Goal: Information Seeking & Learning: Learn about a topic

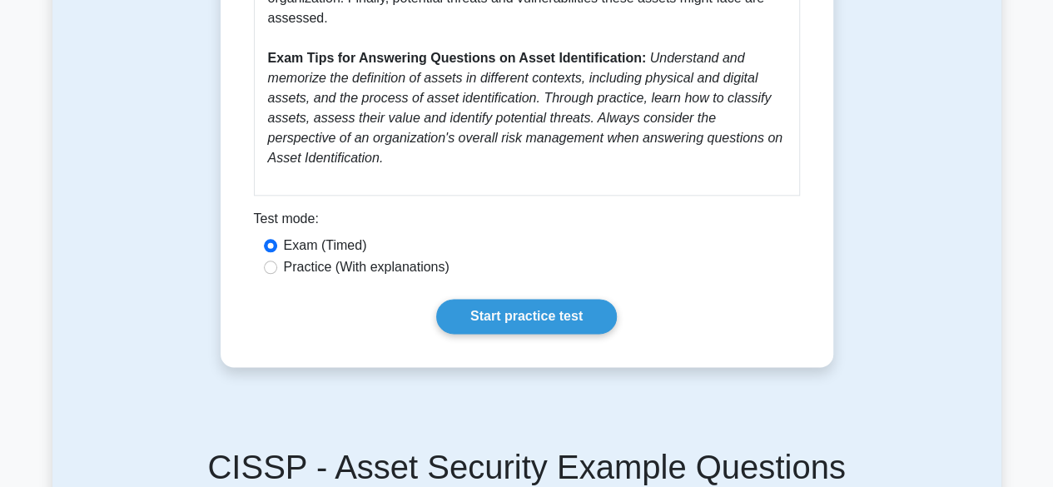
scroll to position [899, 0]
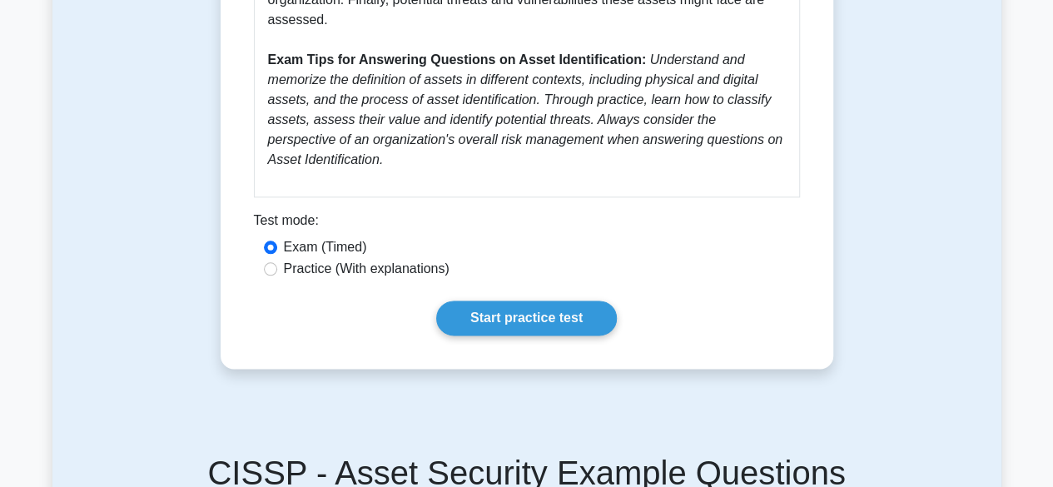
click at [285, 270] on label "Practice (With explanations)" at bounding box center [367, 269] width 166 height 20
click at [277, 270] on input "Practice (With explanations)" at bounding box center [270, 268] width 13 height 13
radio input "true"
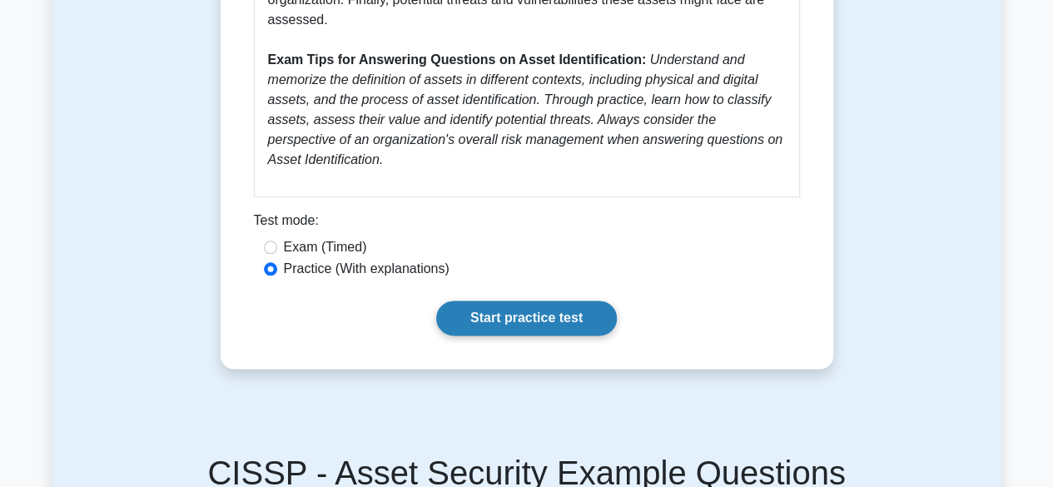
click at [545, 320] on link "Start practice test" at bounding box center [526, 317] width 181 height 35
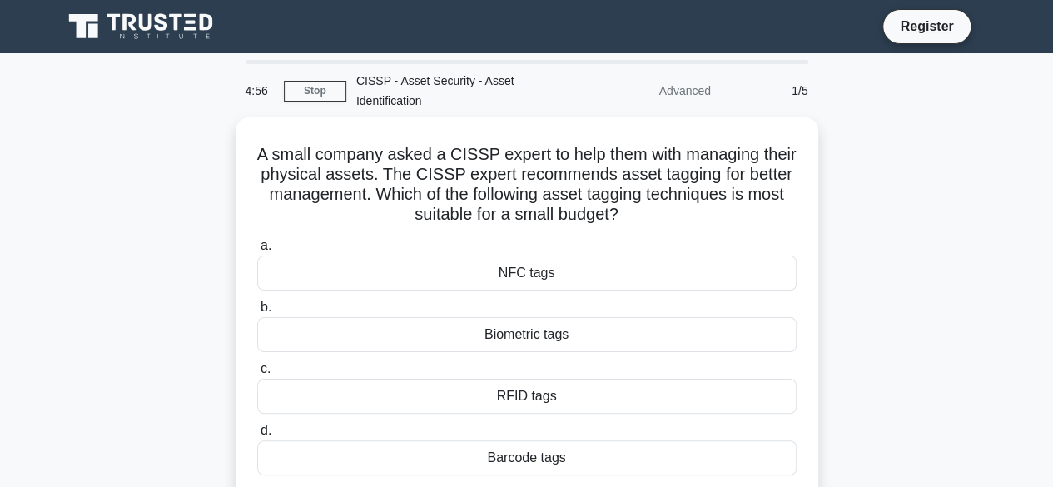
click at [832, 268] on div "A small company asked a CISSP expert to help them with managing their physical …" at bounding box center [526, 331] width 949 height 428
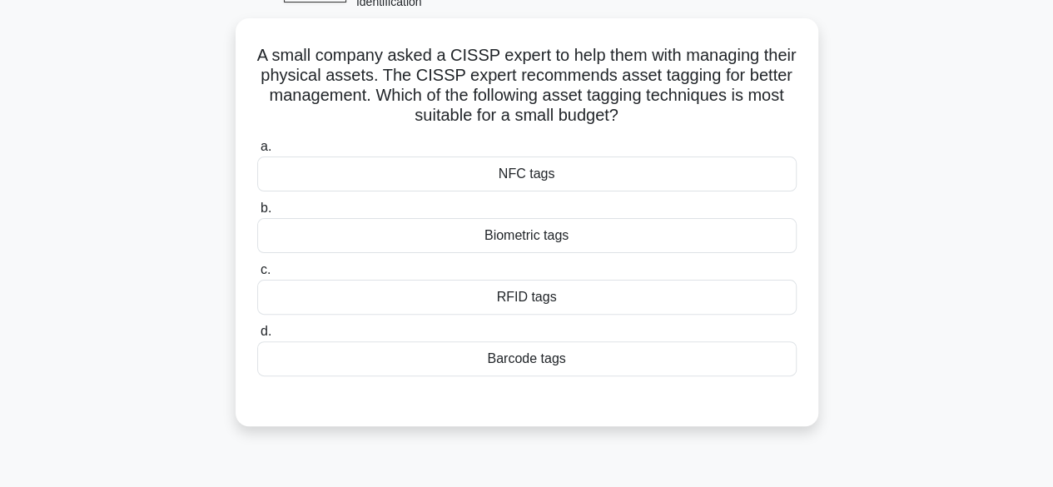
scroll to position [100, 0]
click at [830, 226] on div "A small company asked a CISSP expert to help them with managing their physical …" at bounding box center [526, 231] width 949 height 428
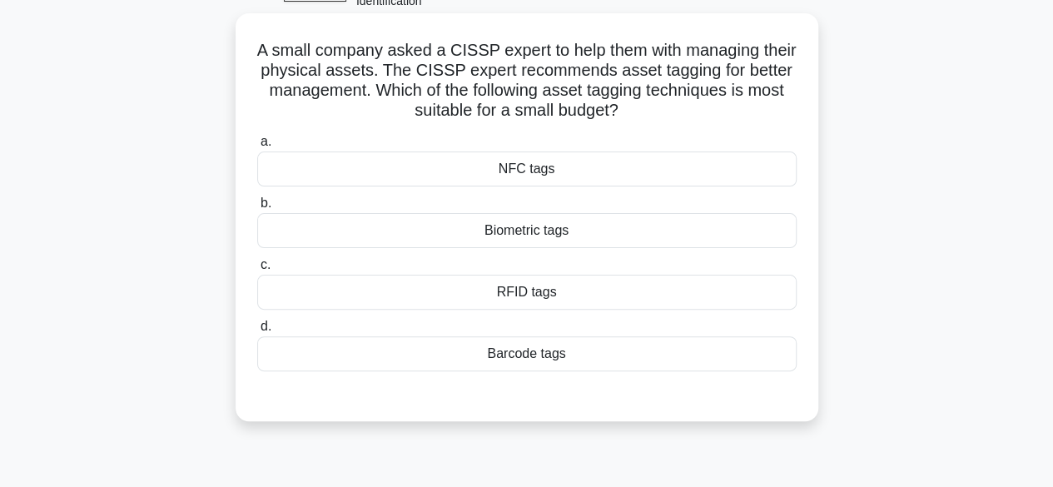
click at [561, 354] on div "Barcode tags" at bounding box center [526, 353] width 539 height 35
click at [257, 332] on input "d. Barcode tags" at bounding box center [257, 326] width 0 height 11
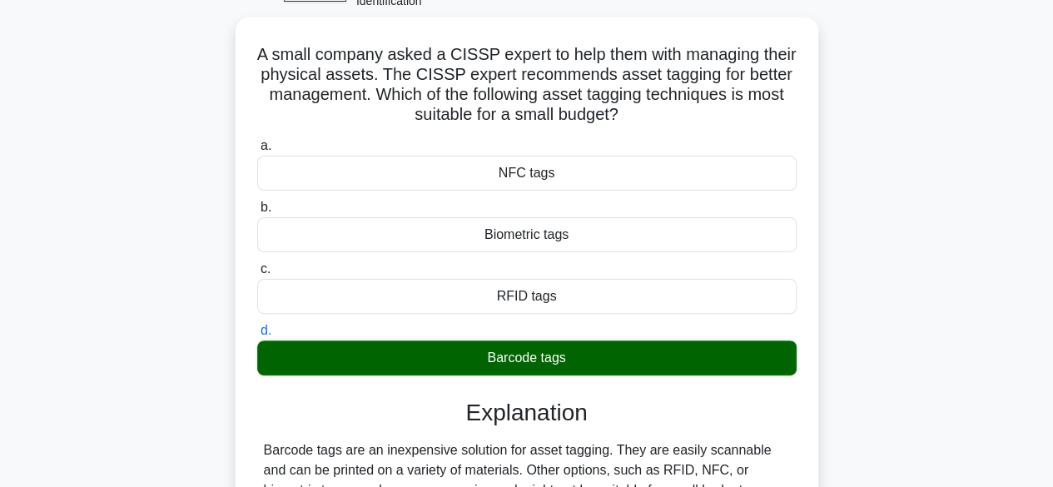
click at [835, 320] on div "A small company asked a CISSP expert to help them with managing their physical …" at bounding box center [526, 328] width 949 height 622
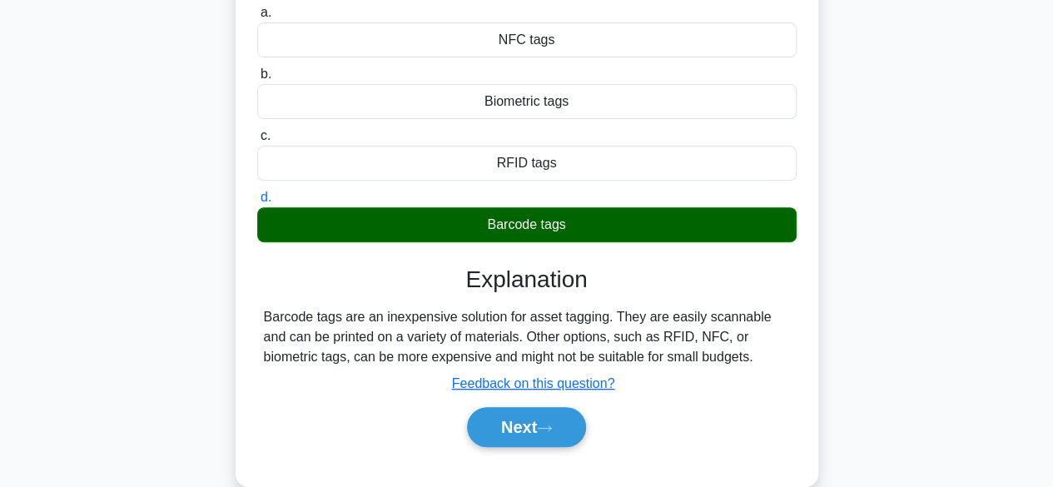
scroll to position [266, 0]
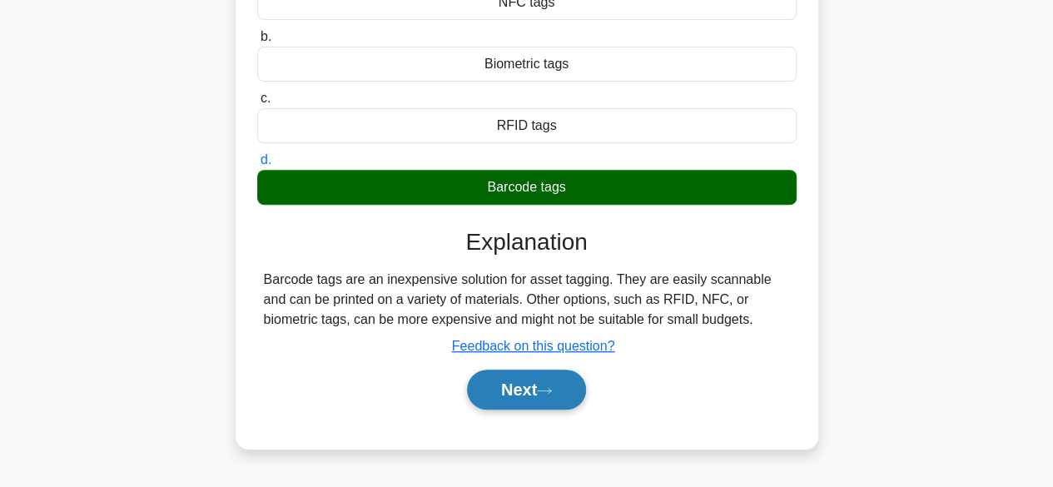
click at [529, 389] on button "Next" at bounding box center [526, 389] width 119 height 40
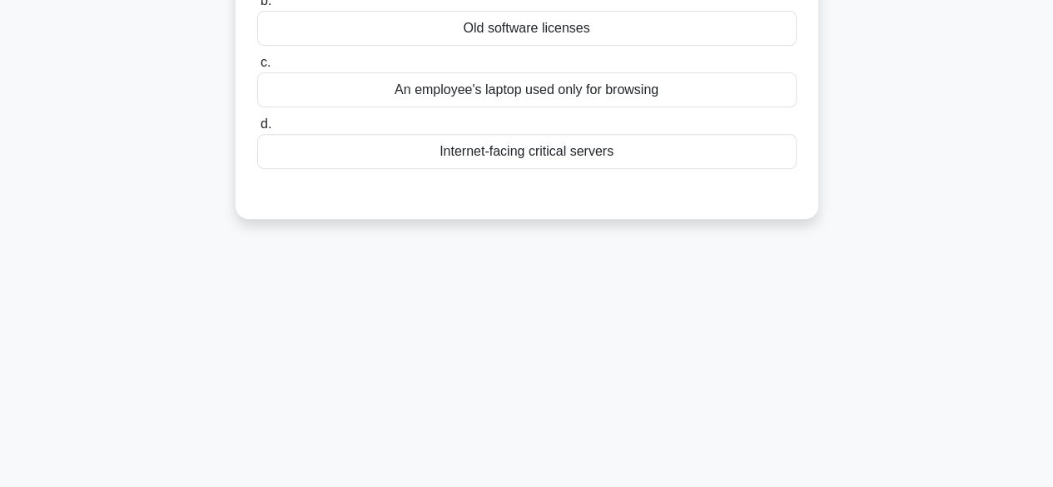
click at [850, 252] on div "3:46 Stop CISSP - Asset Security - Asset Identification Advanced 2/5 When condu…" at bounding box center [526, 210] width 949 height 832
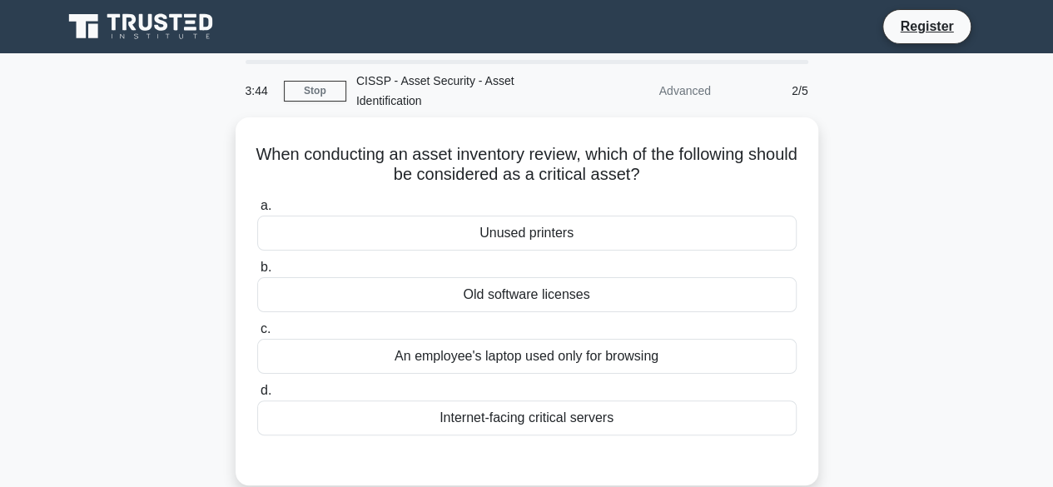
scroll to position [33, 0]
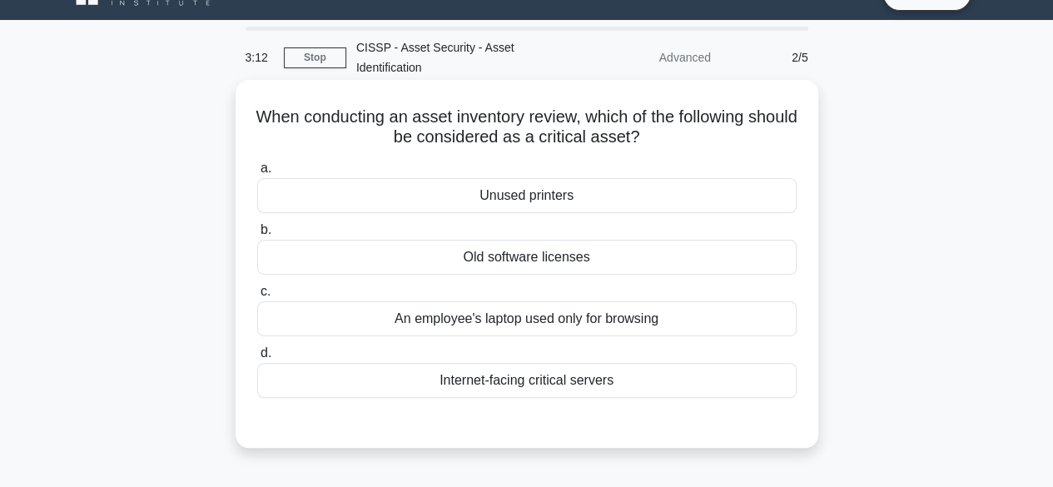
click at [591, 325] on div "An employee's laptop used only for browsing" at bounding box center [526, 318] width 539 height 35
click at [257, 297] on input "c. An employee's laptop used only for browsing" at bounding box center [257, 291] width 0 height 11
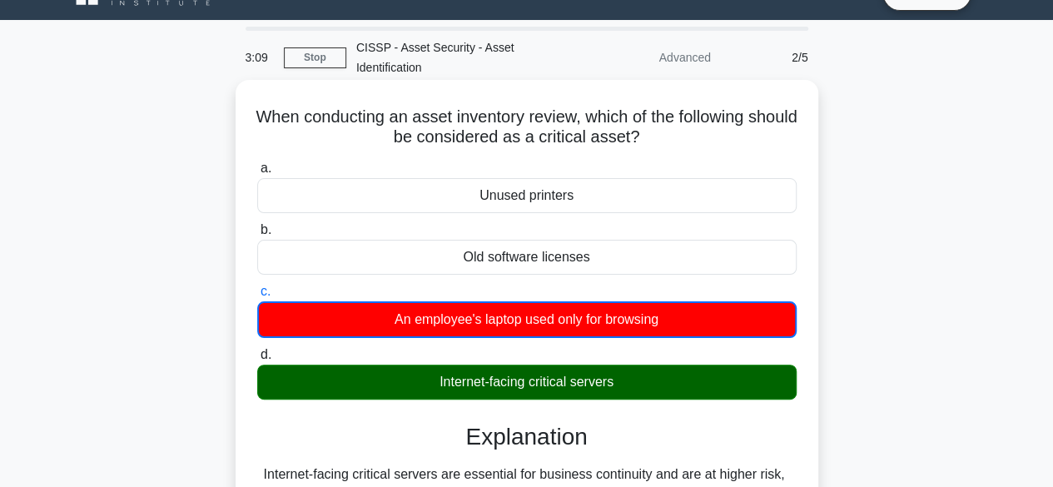
click at [805, 410] on div "When conducting an asset inventory review, which of the following should be con…" at bounding box center [526, 362] width 569 height 550
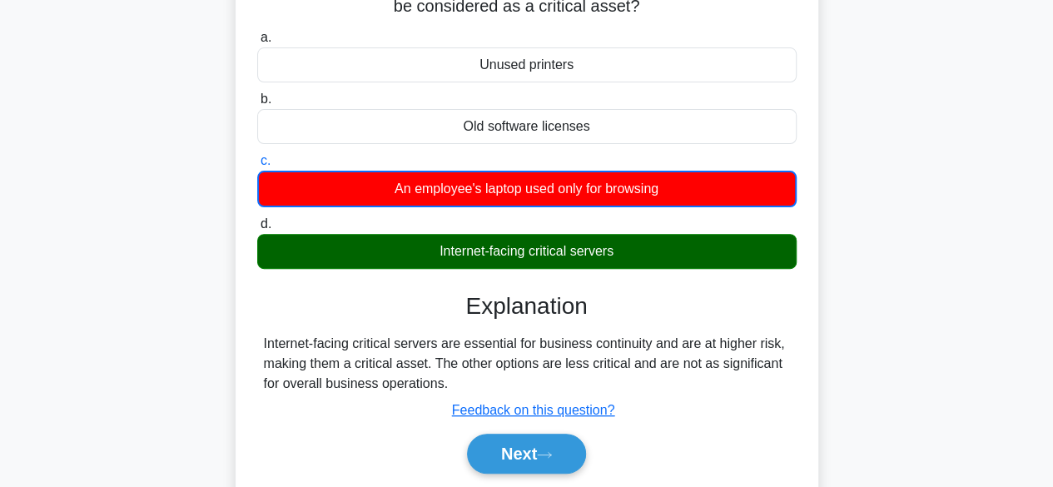
scroll to position [166, 0]
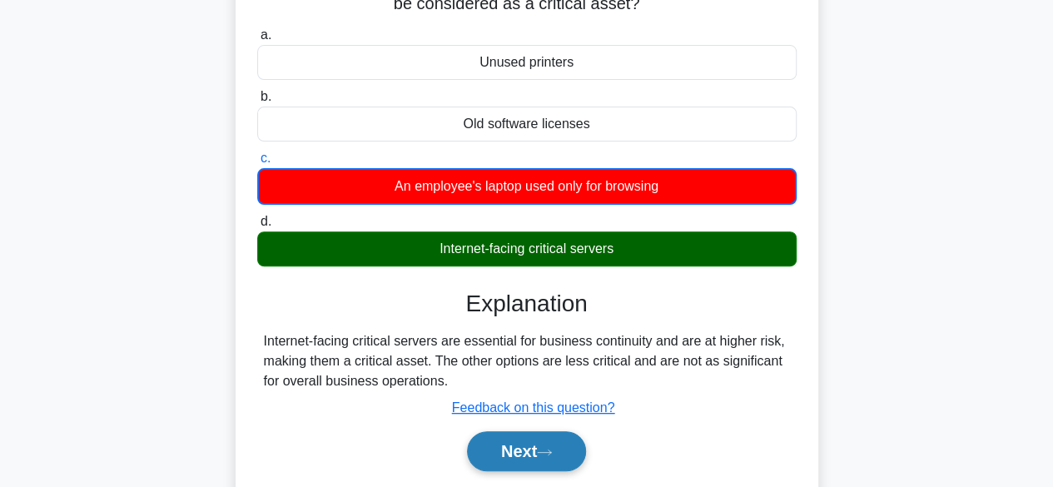
click at [523, 449] on button "Next" at bounding box center [526, 451] width 119 height 40
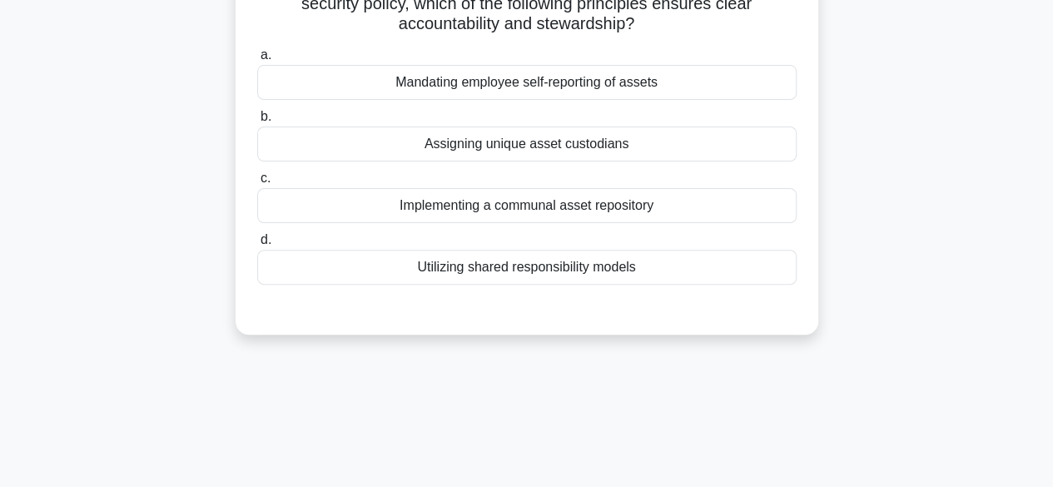
click at [812, 293] on div "When establishing ownership of IT assets within an organization's security poli…" at bounding box center [526, 141] width 582 height 388
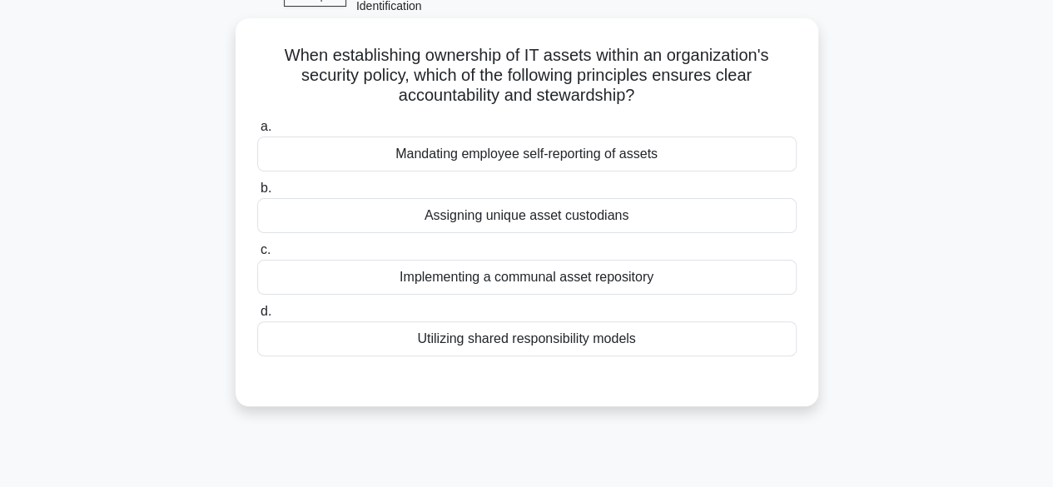
scroll to position [67, 0]
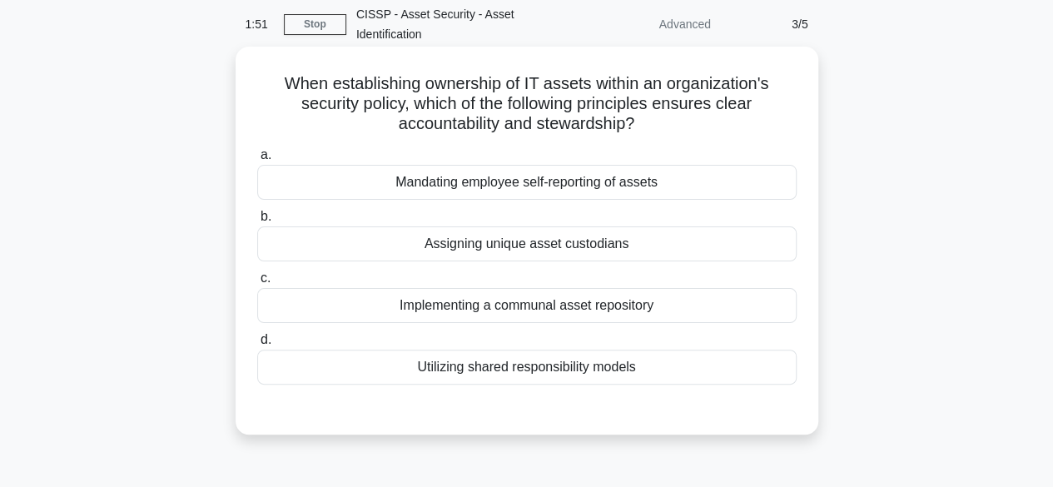
click at [587, 302] on div "Implementing a communal asset repository" at bounding box center [526, 305] width 539 height 35
click at [257, 284] on input "c. Implementing a communal asset repository" at bounding box center [257, 278] width 0 height 11
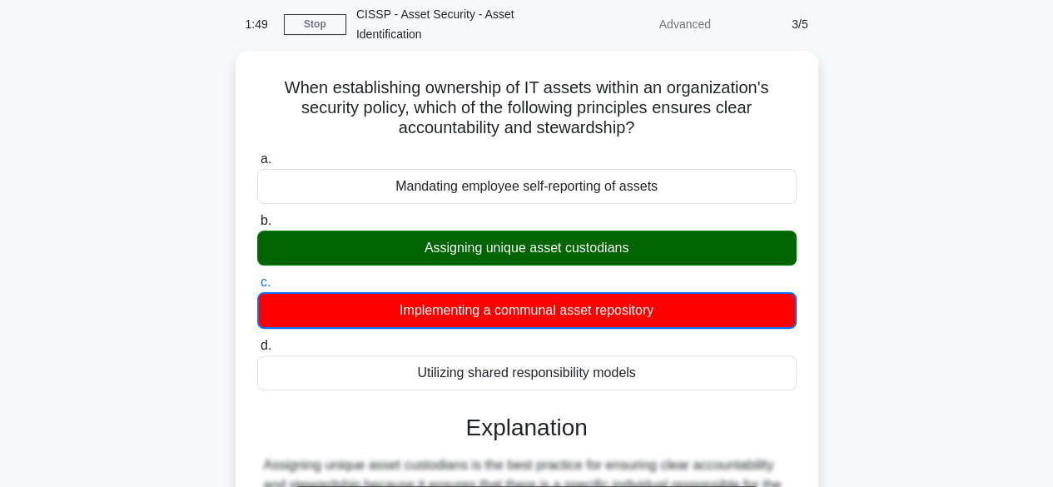
click at [209, 427] on div "When establishing ownership of IT assets within an organization's security poli…" at bounding box center [526, 452] width 949 height 803
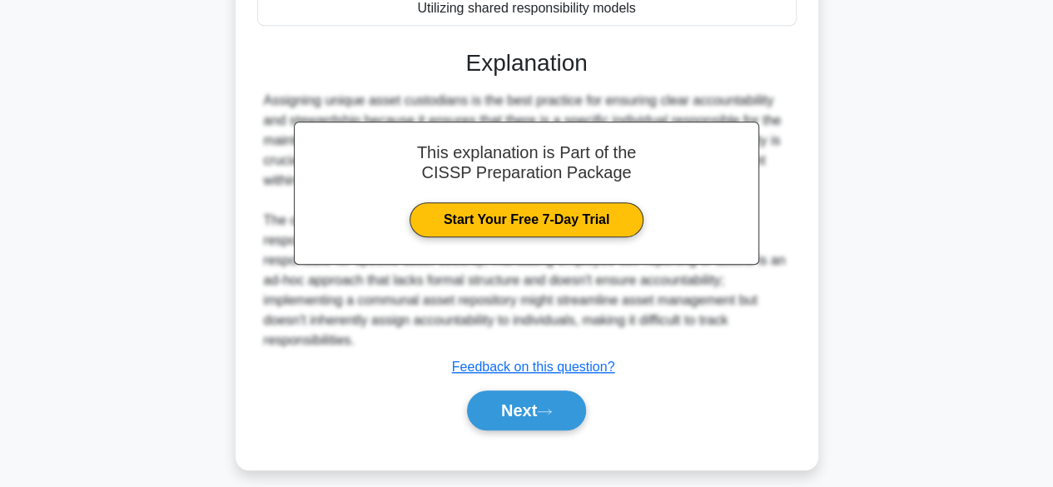
scroll to position [433, 0]
